Goal: Task Accomplishment & Management: Complete application form

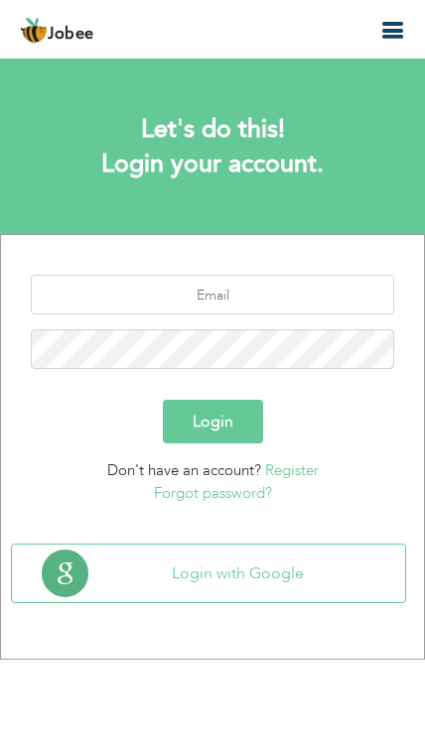
click at [283, 264] on section "Login Don't have an account? Register Forgot password?" at bounding box center [212, 385] width 393 height 301
click at [291, 284] on input "text" at bounding box center [212, 295] width 363 height 40
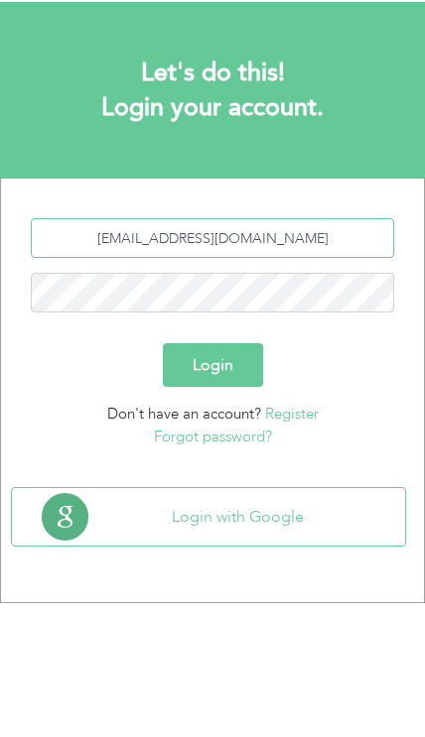
type input "[EMAIL_ADDRESS][DOMAIN_NAME]"
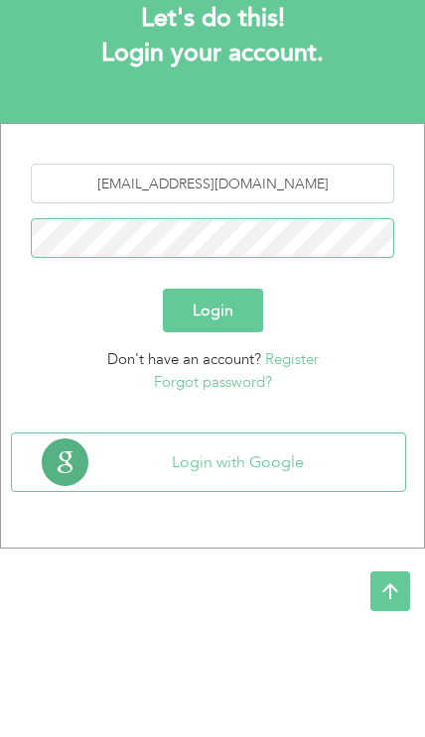
click at [243, 400] on button "Login" at bounding box center [213, 422] width 100 height 44
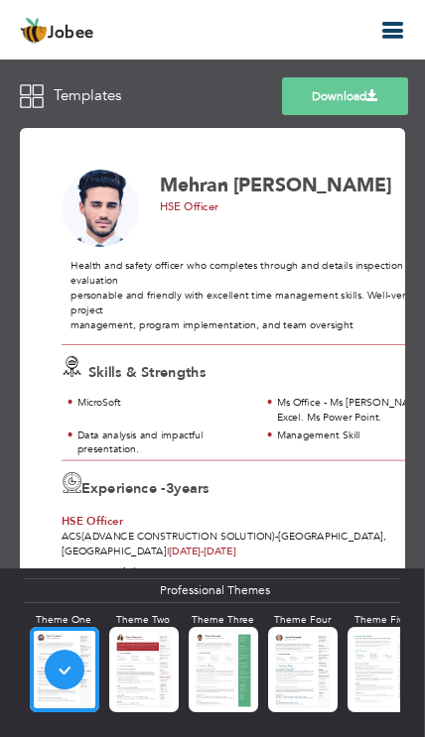
click at [392, 20] on icon "button" at bounding box center [392, 31] width 24 height 24
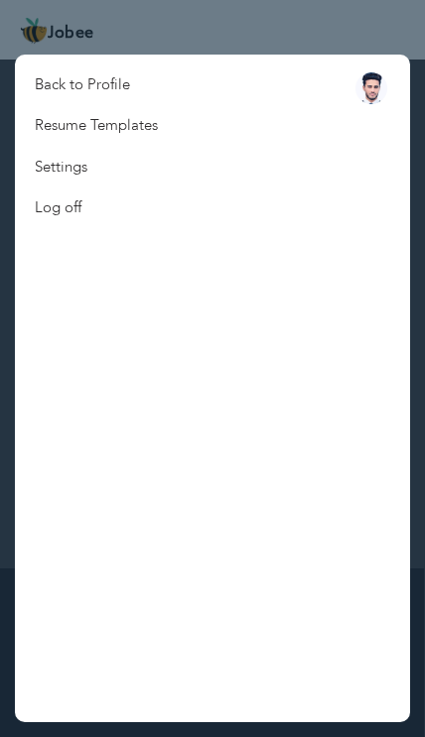
click at [84, 74] on link "Back to Profile" at bounding box center [96, 84] width 163 height 41
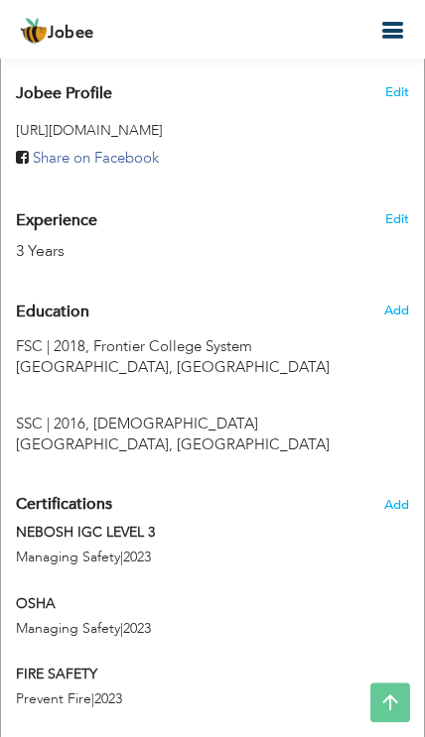
scroll to position [868, 0]
radio input "true"
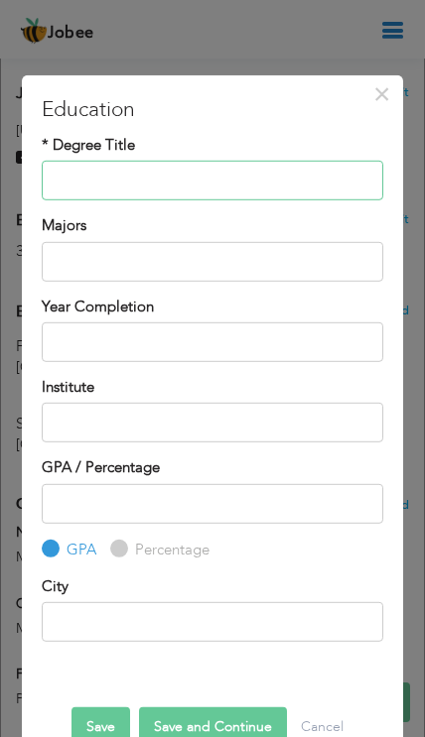
click at [273, 190] on input "text" at bounding box center [212, 181] width 340 height 40
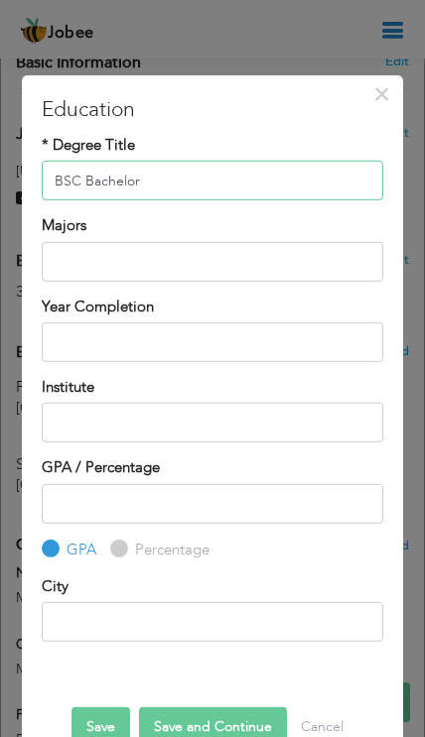
scroll to position [787, 0]
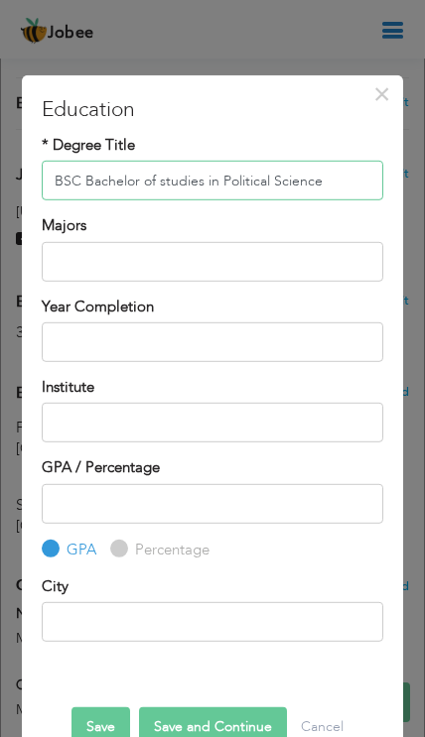
type input "BSC Bachelor of studies in Political Science"
click at [275, 354] on input "text" at bounding box center [212, 342] width 340 height 40
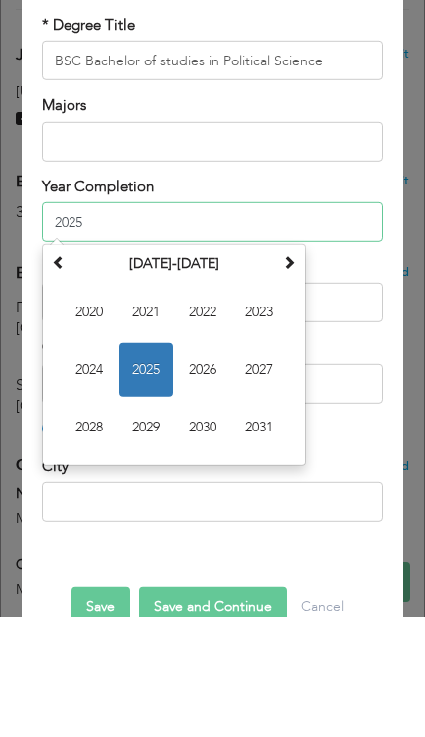
click at [202, 405] on span "2022" at bounding box center [203, 432] width 54 height 54
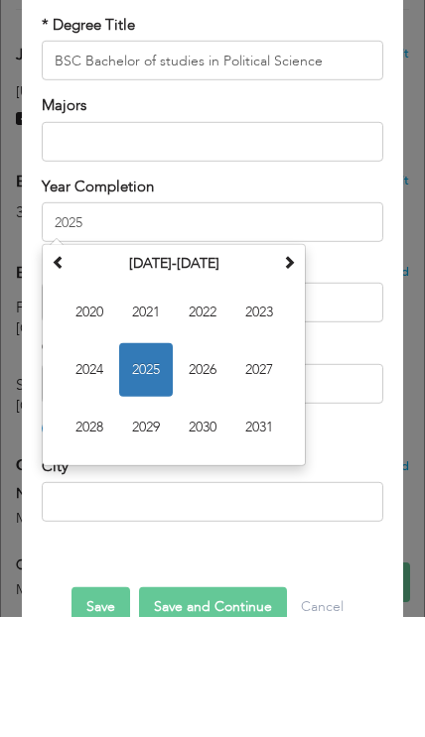
type input "2022"
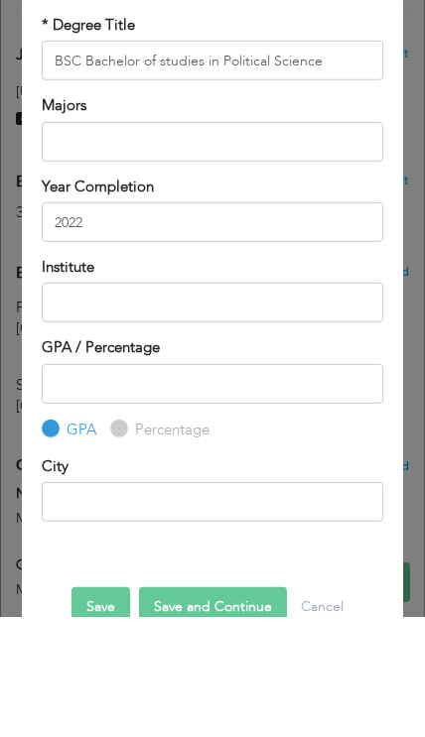
scroll to position [907, 0]
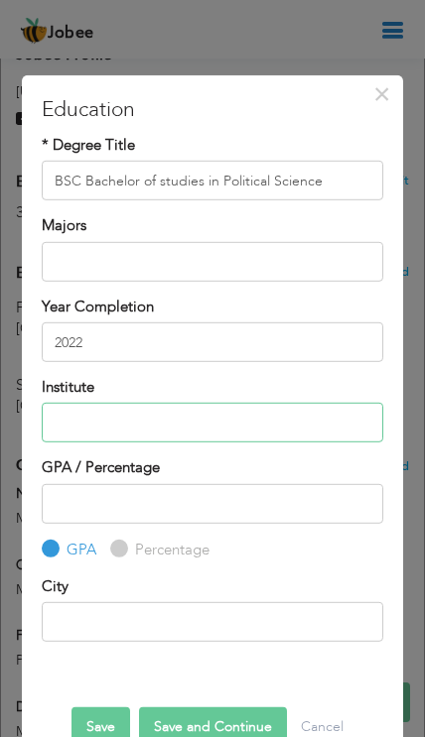
click at [70, 431] on input "text" at bounding box center [212, 423] width 340 height 40
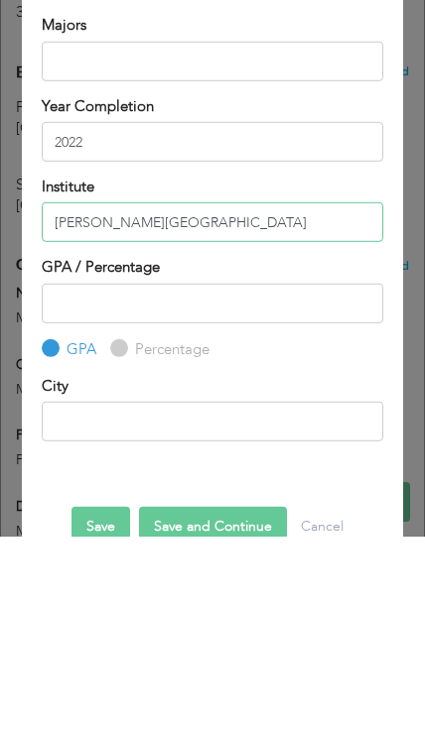
scroll to position [1107, 0]
type input "[PERSON_NAME][GEOGRAPHIC_DATA]"
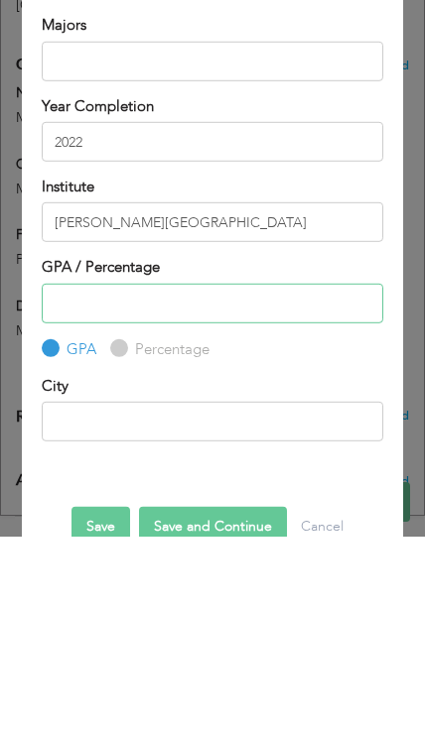
click at [330, 484] on input "number" at bounding box center [212, 504] width 340 height 40
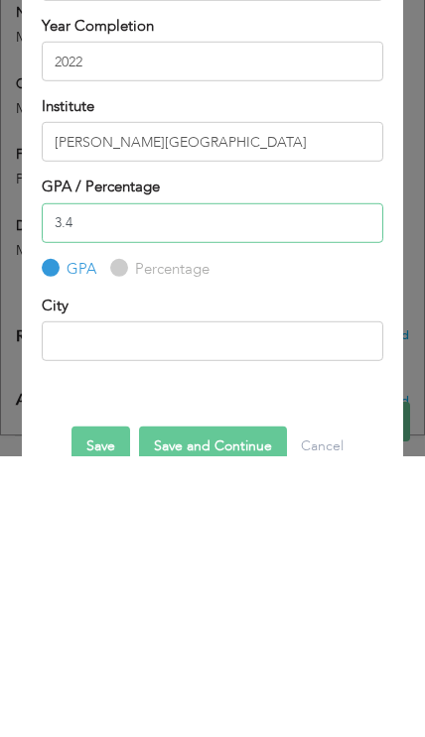
type input "3.4"
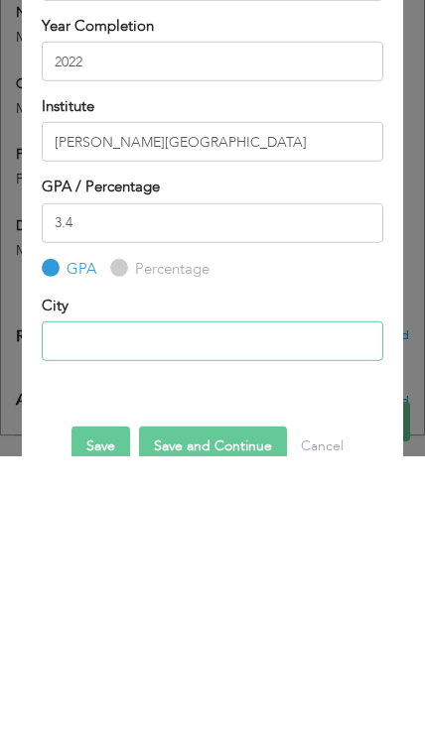
click at [75, 602] on input "text" at bounding box center [212, 622] width 340 height 40
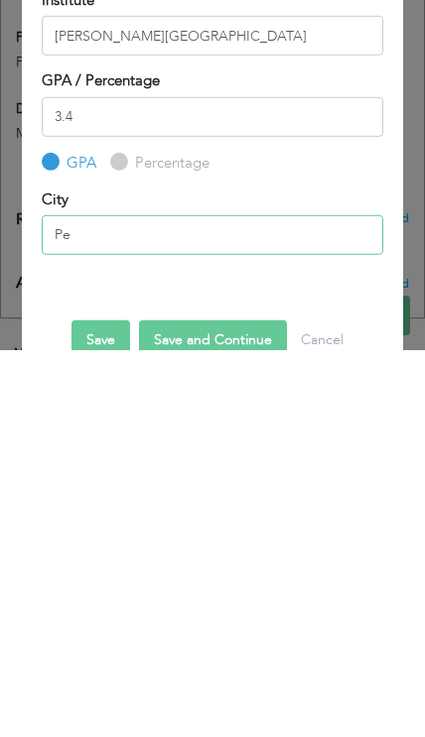
type input "P"
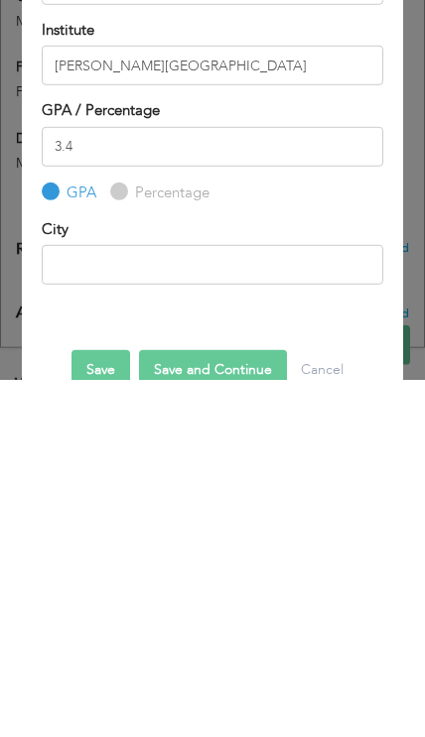
click at [94, 707] on button "Save" at bounding box center [100, 727] width 59 height 40
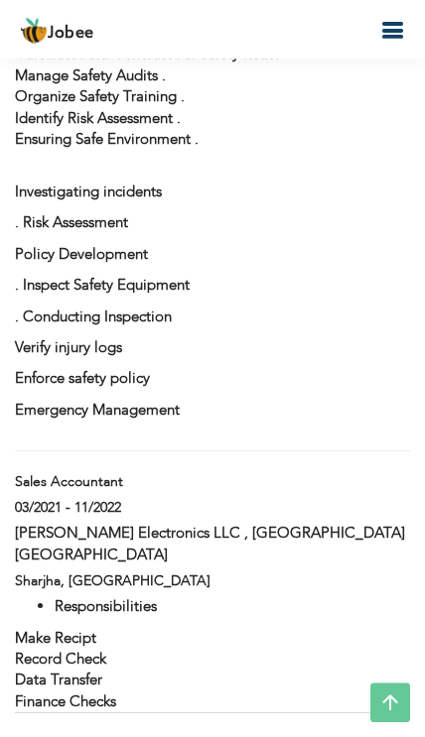
scroll to position [2088, 0]
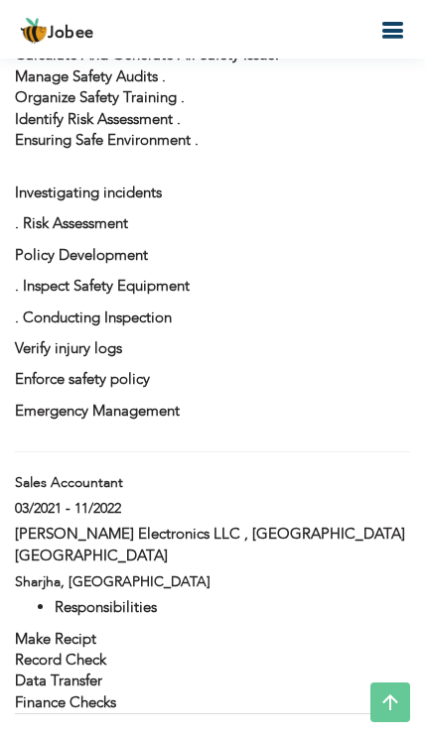
type input "Sales Accountant"
type input "[PERSON_NAME] Electronics LLC , [GEOGRAPHIC_DATA] [GEOGRAPHIC_DATA]"
type input "03/2021"
type input "11/2022"
type input "[GEOGRAPHIC_DATA]"
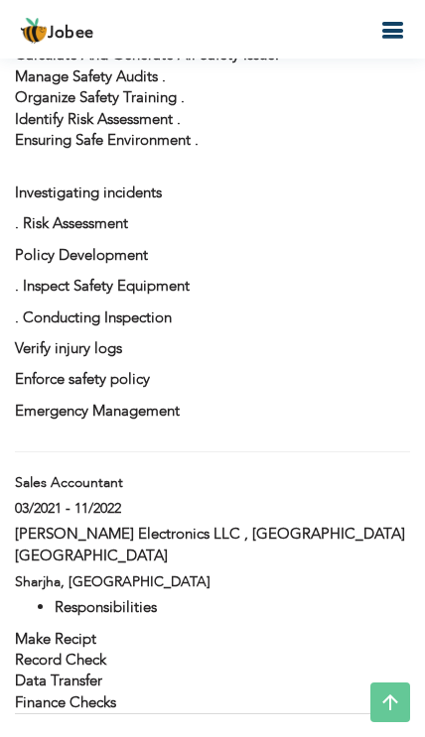
type input "Sharjha"
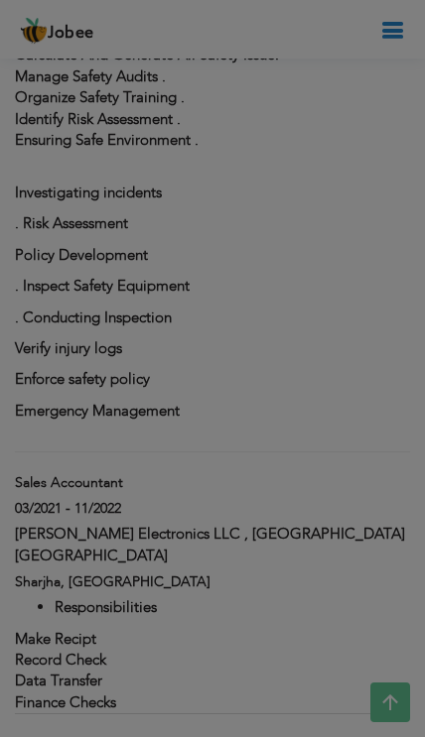
click at [197, 565] on div at bounding box center [212, 368] width 425 height 737
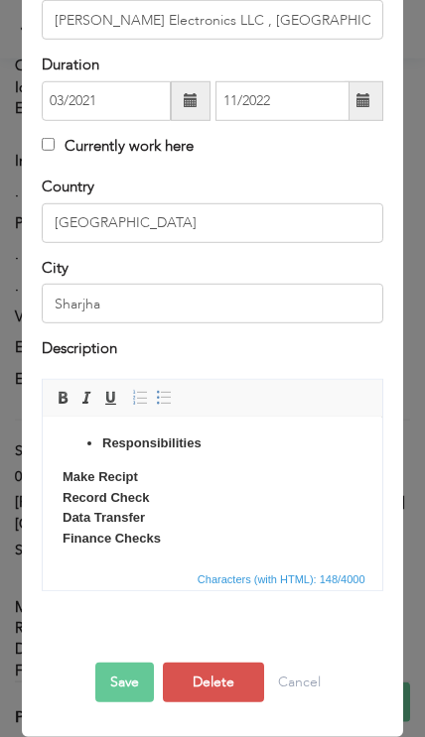
scroll to position [240, 0]
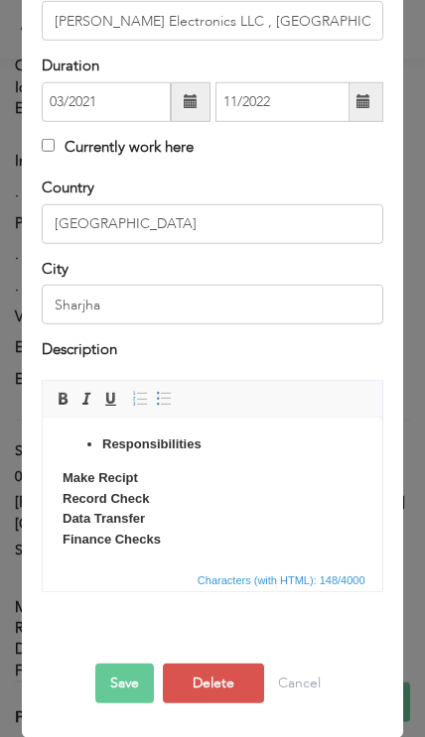
click at [221, 674] on button "Delete" at bounding box center [213, 684] width 101 height 40
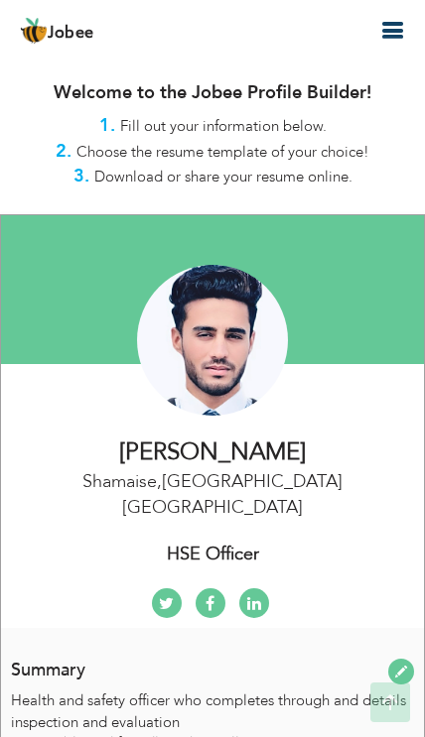
scroll to position [0, 0]
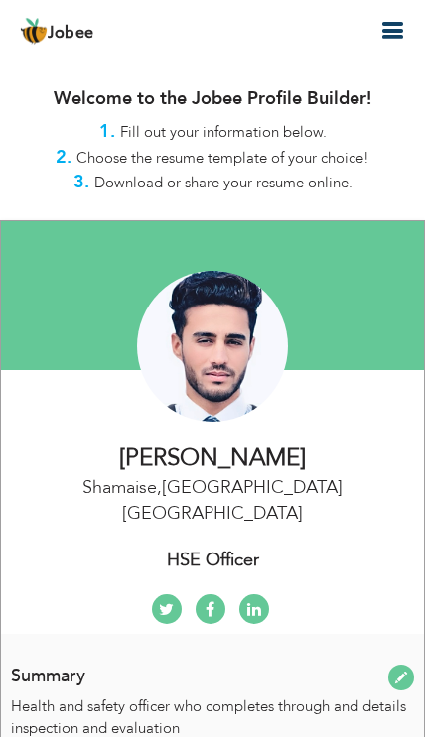
click at [384, 34] on icon "button" at bounding box center [392, 31] width 24 height 24
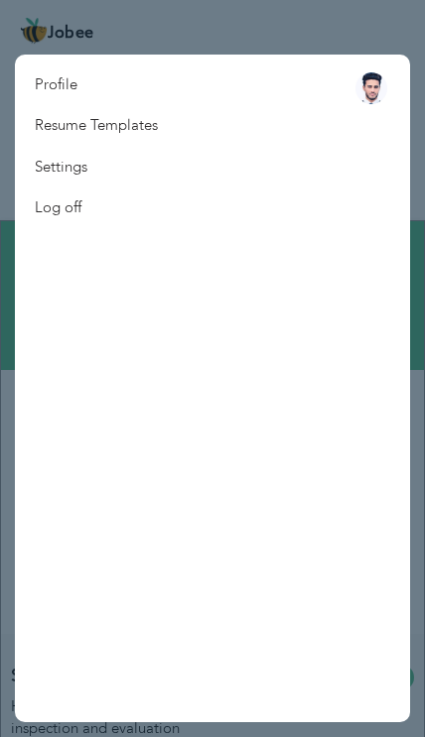
click at [116, 126] on link "Resume Templates" at bounding box center [96, 125] width 163 height 41
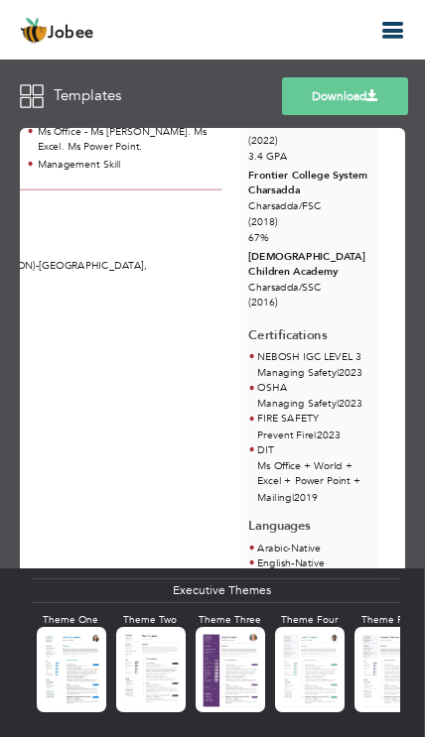
scroll to position [0, 890]
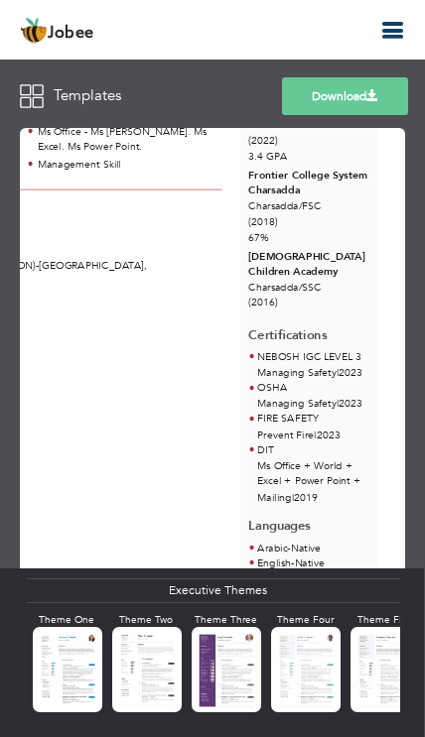
click at [0, 0] on div at bounding box center [0, 0] width 0 height 0
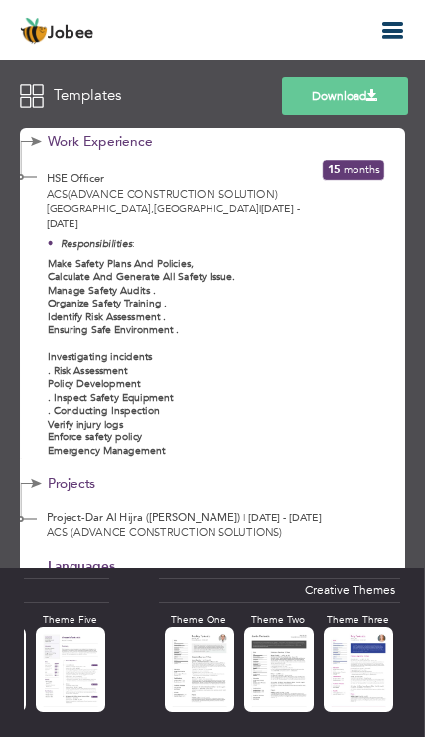
scroll to position [0, 1209]
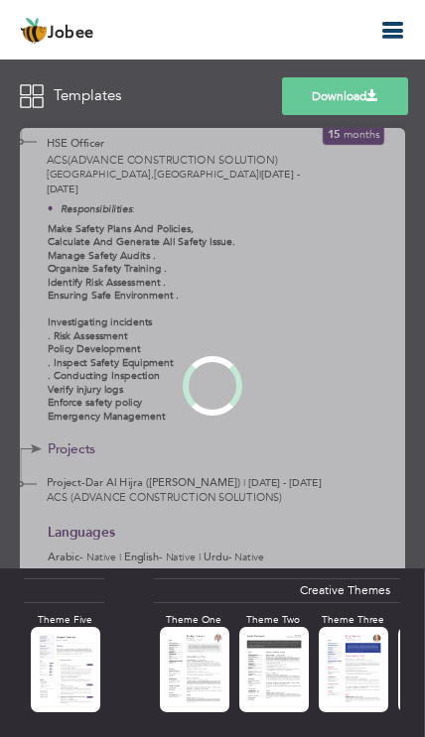
click at [270, 649] on div at bounding box center [212, 386] width 385 height 526
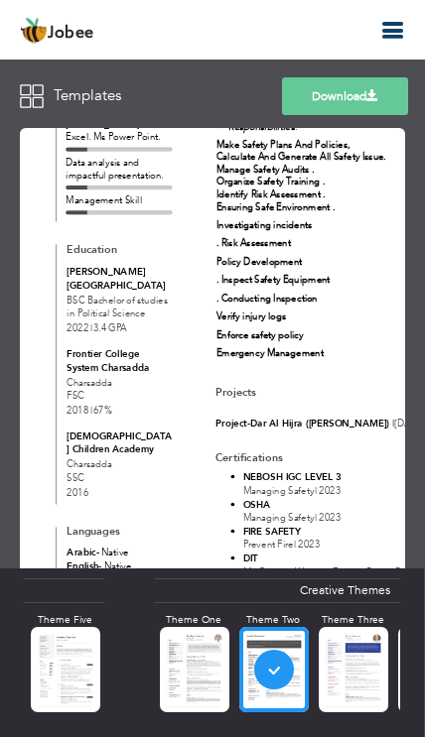
scroll to position [257, 0]
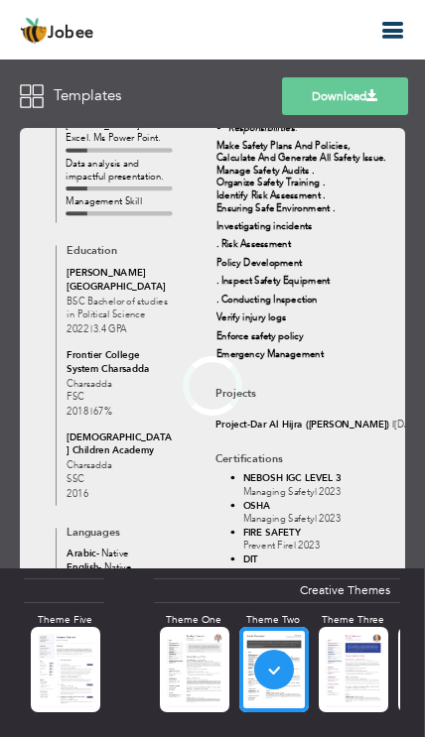
click at [355, 649] on div at bounding box center [212, 386] width 385 height 526
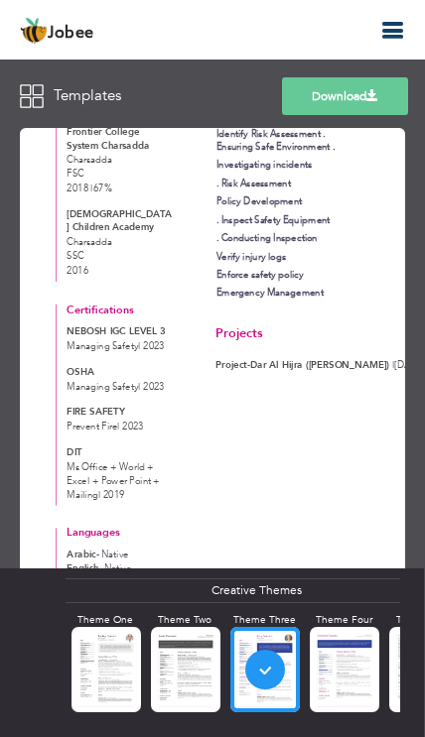
scroll to position [336, 0]
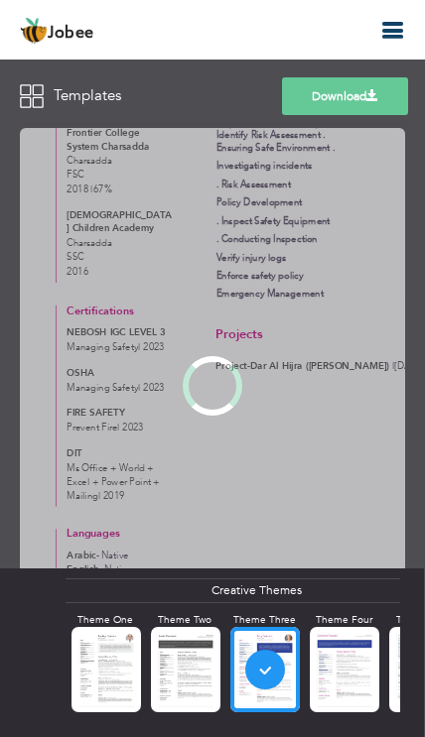
click at [121, 649] on div at bounding box center [212, 386] width 385 height 526
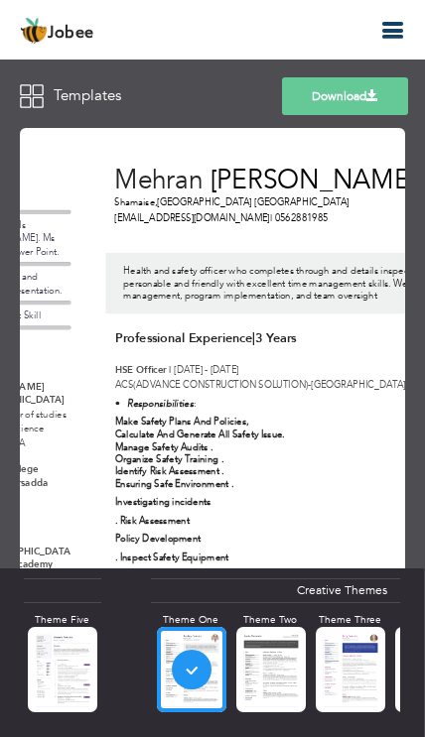
scroll to position [0, 0]
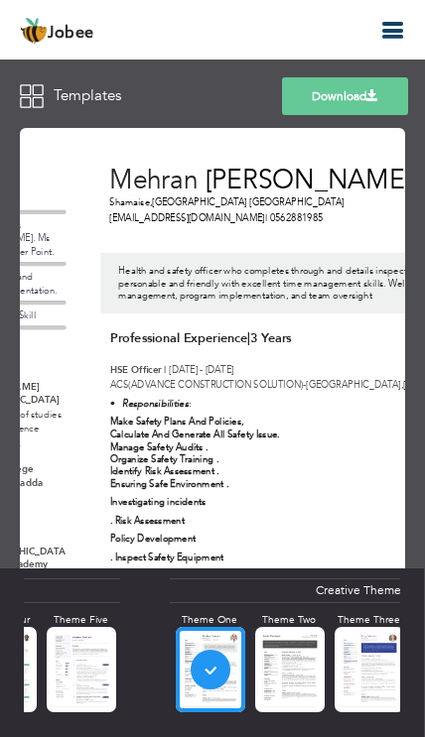
click at [0, 0] on div at bounding box center [0, 0] width 0 height 0
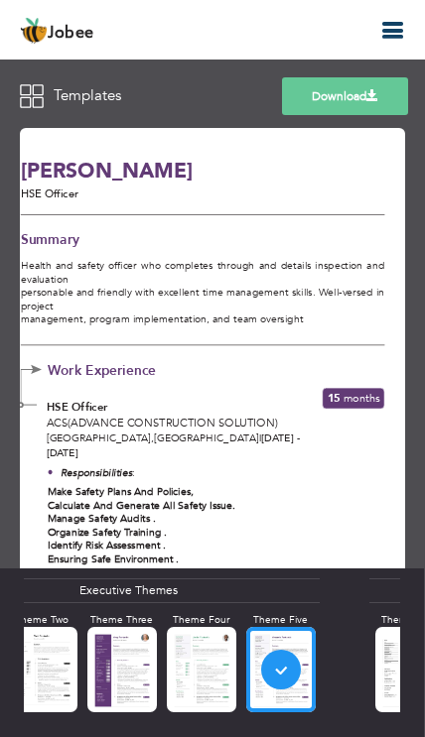
click at [0, 0] on div at bounding box center [0, 0] width 0 height 0
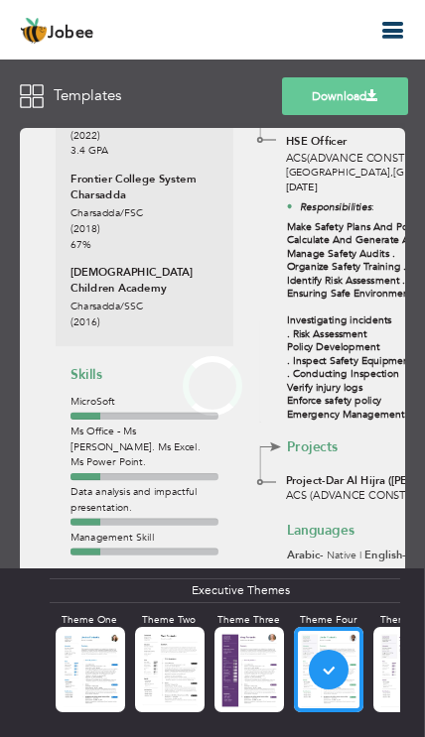
click at [178, 649] on div at bounding box center [212, 386] width 385 height 526
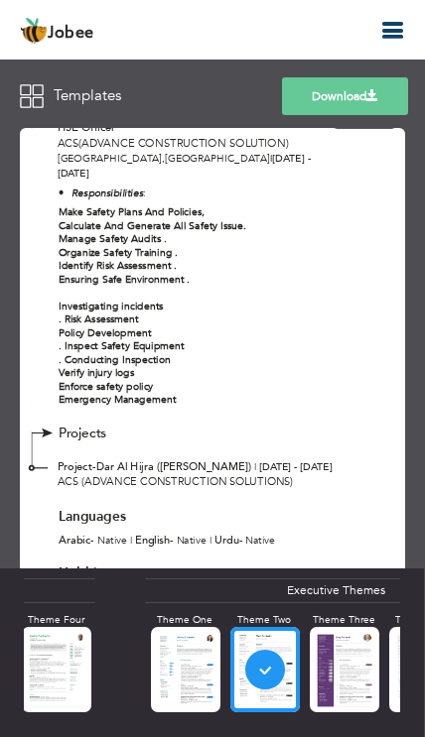
click at [0, 0] on div at bounding box center [0, 0] width 0 height 0
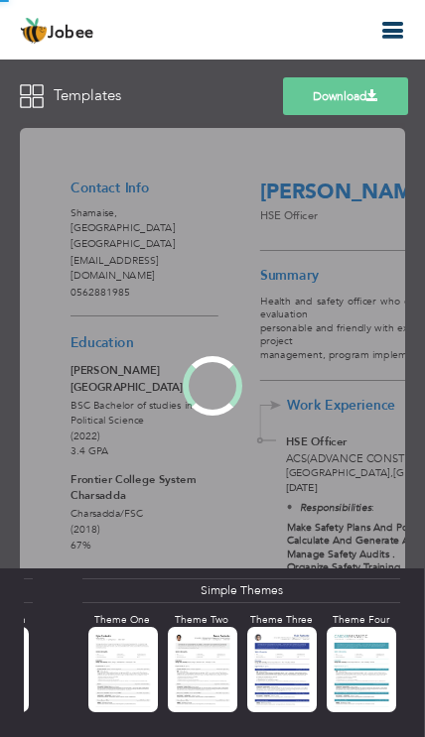
click at [359, 649] on div at bounding box center [212, 386] width 385 height 526
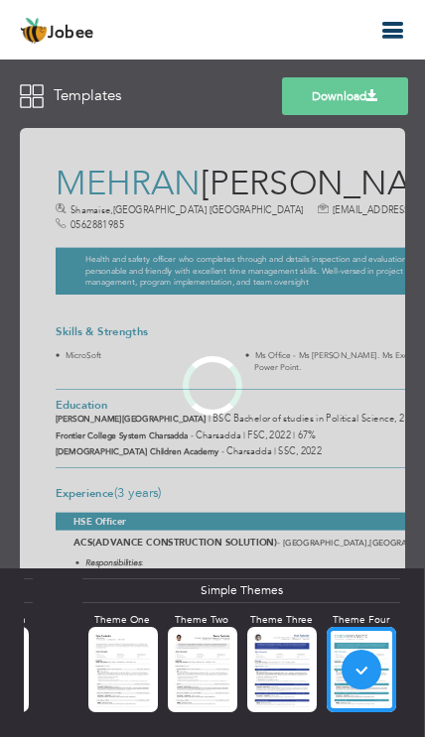
click at [277, 649] on div at bounding box center [212, 386] width 385 height 526
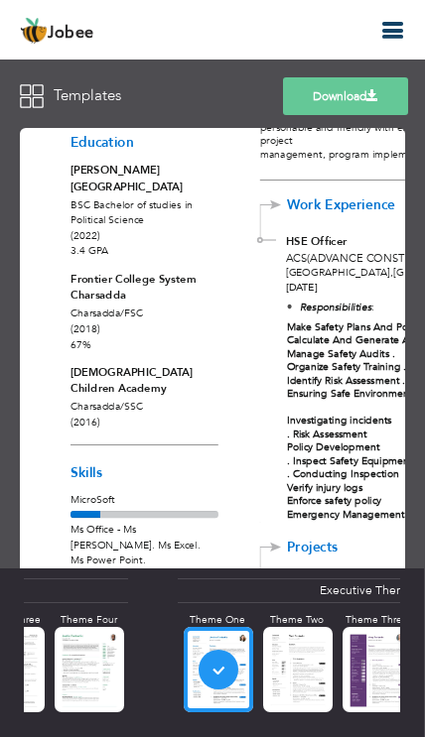
click at [359, 101] on link "Download" at bounding box center [345, 96] width 125 height 38
